Goal: Task Accomplishment & Management: Use online tool/utility

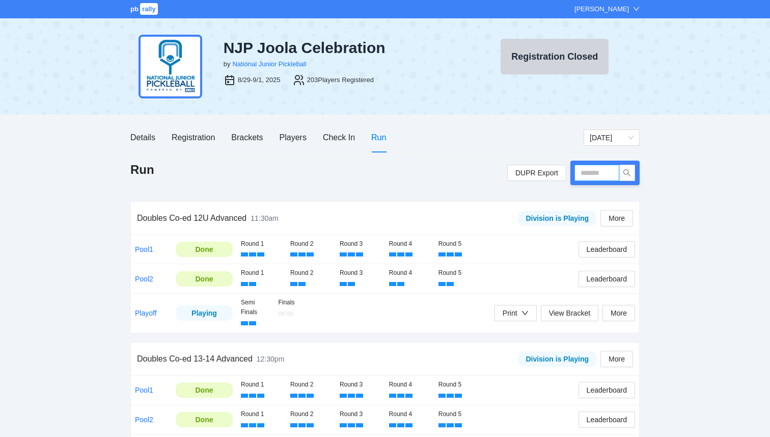
type input "*"
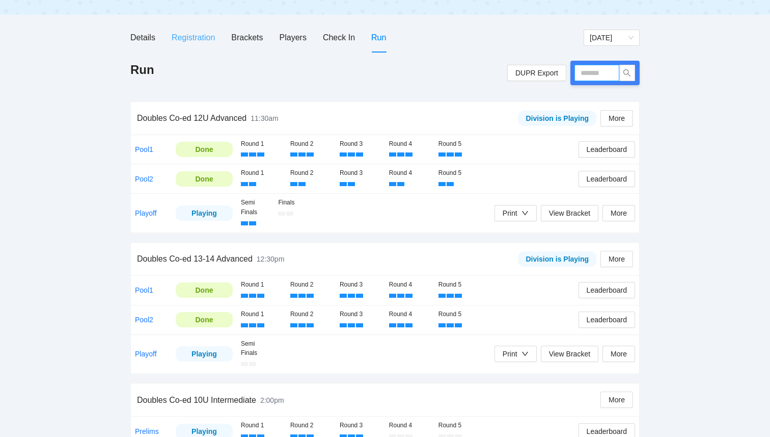
scroll to position [104, 0]
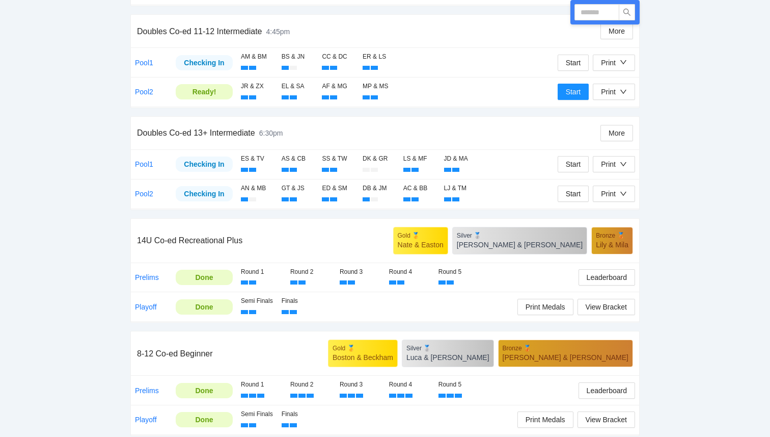
scroll to position [538, 0]
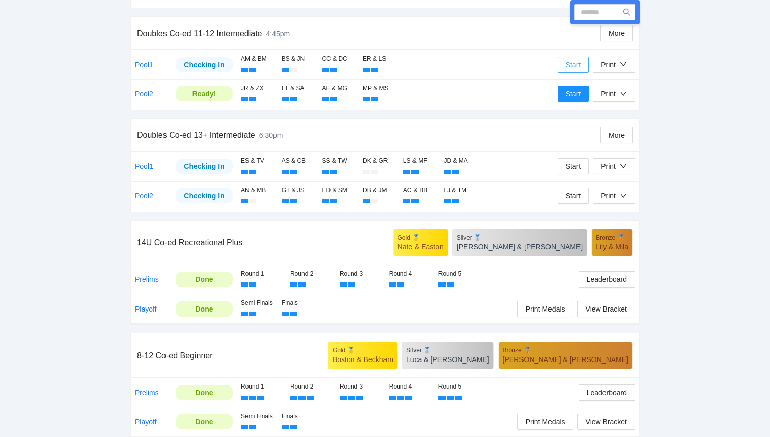
click at [568, 65] on span "Start" at bounding box center [573, 64] width 15 height 11
click at [567, 93] on span "Start" at bounding box center [573, 93] width 15 height 11
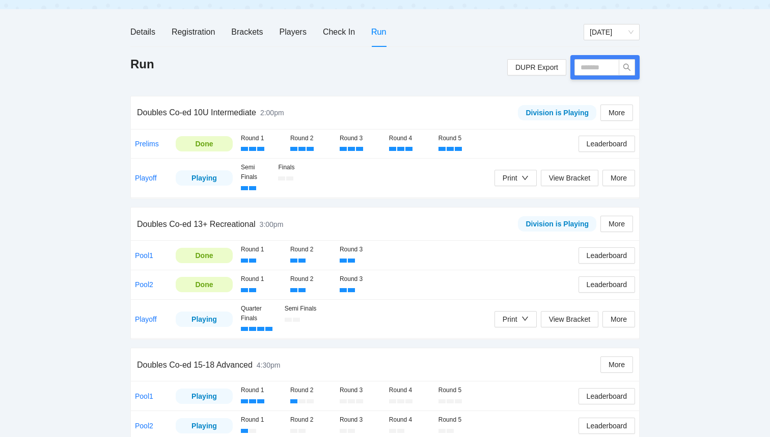
scroll to position [106, 0]
